Goal: Task Accomplishment & Management: Manage account settings

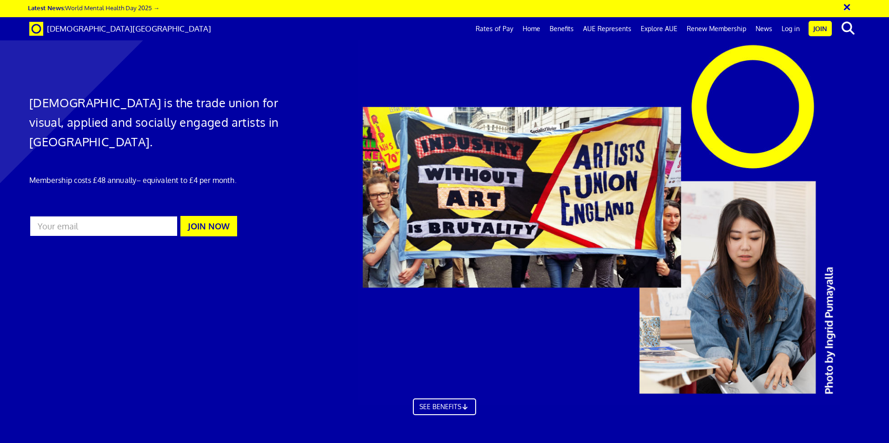
scroll to position [0, 14]
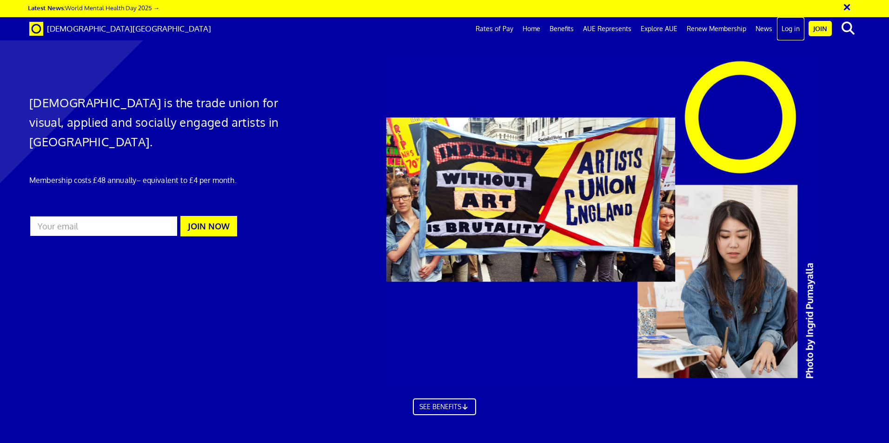
click at [791, 27] on link "Log in" at bounding box center [790, 28] width 27 height 23
click at [722, 25] on link "Renew Membership" at bounding box center [716, 28] width 69 height 23
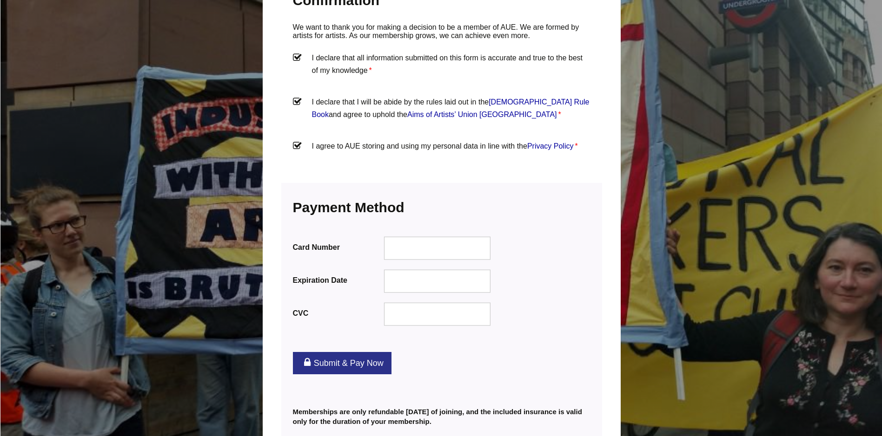
scroll to position [1053, 0]
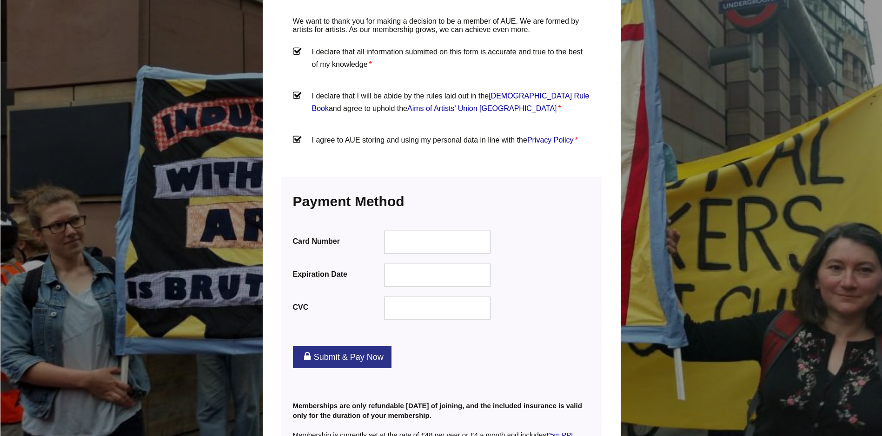
click at [367, 346] on link "Submit & Pay Now" at bounding box center [342, 357] width 99 height 22
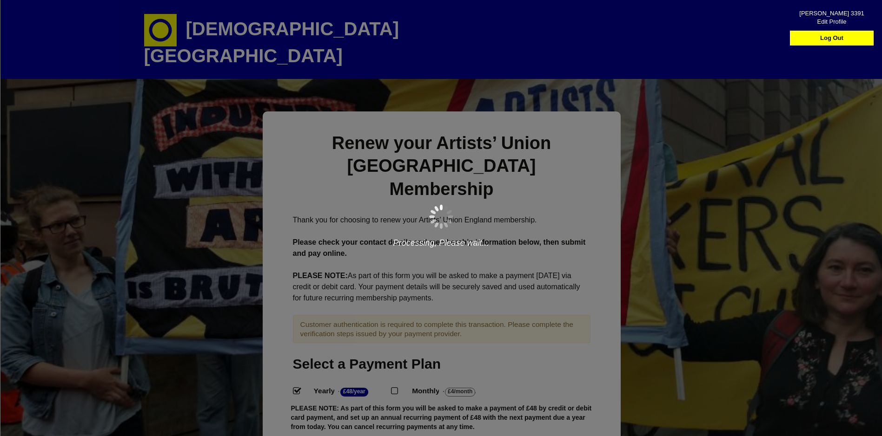
scroll to position [82, 0]
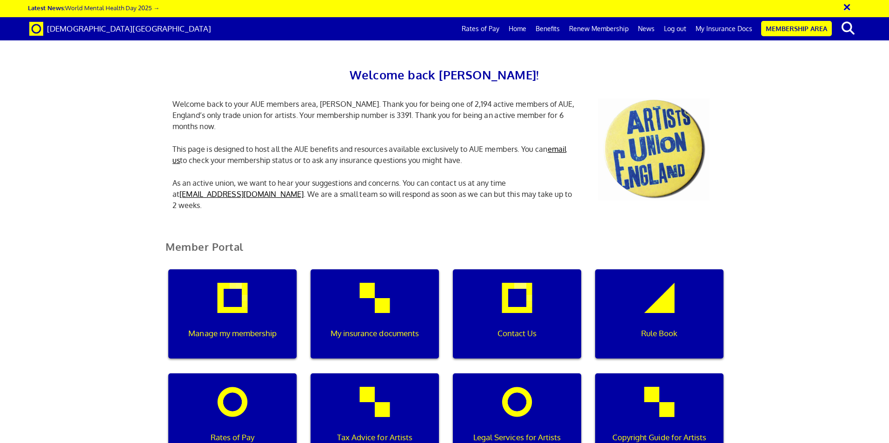
scroll to position [0, 3]
click at [397, 319] on div "My insurance documents" at bounding box center [374, 314] width 128 height 89
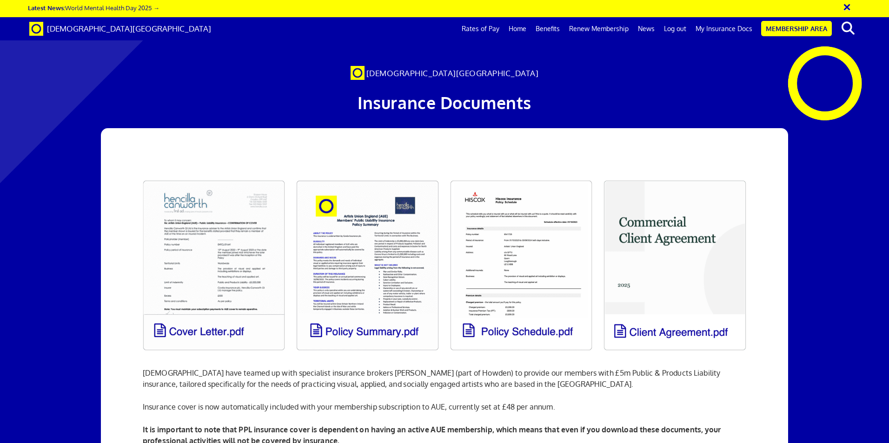
scroll to position [0, 14]
drag, startPoint x: 880, startPoint y: 125, endPoint x: 888, endPoint y: 201, distance: 75.8
click at [804, 29] on link "Membership Area" at bounding box center [796, 28] width 71 height 15
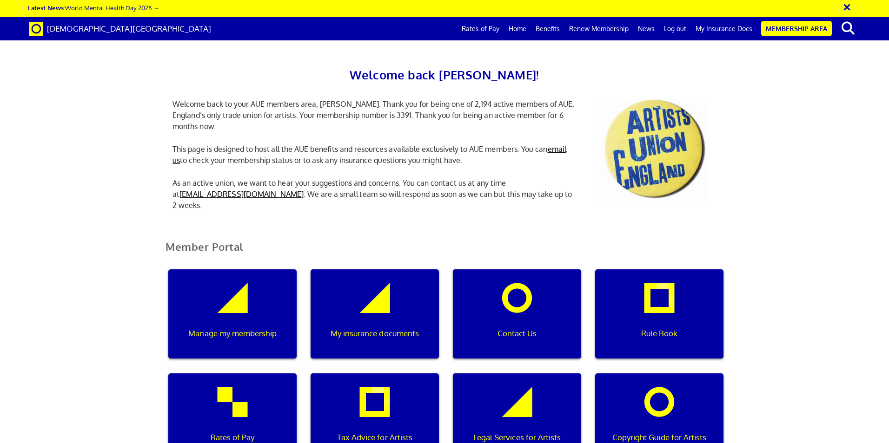
scroll to position [0, 3]
click at [383, 296] on div "My insurance documents" at bounding box center [374, 314] width 128 height 89
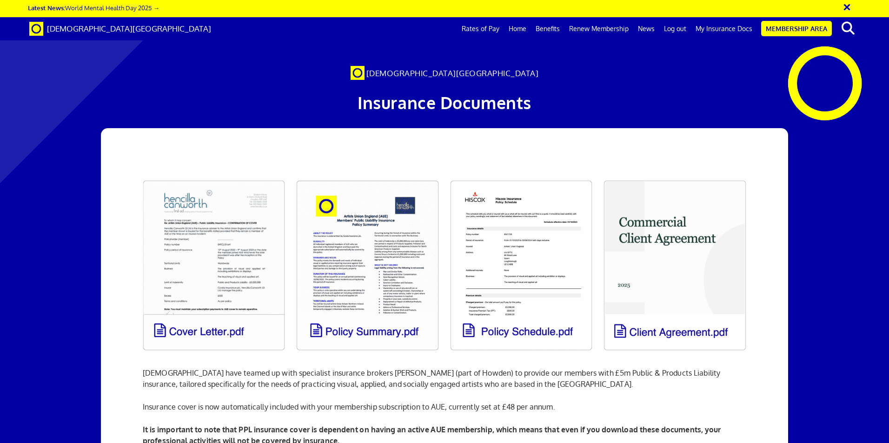
scroll to position [0, 14]
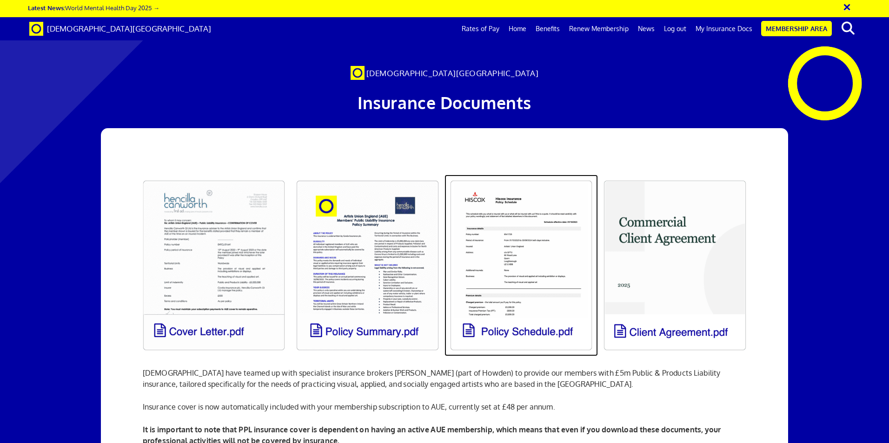
click at [494, 246] on link at bounding box center [520, 266] width 153 height 182
